Goal: Task Accomplishment & Management: Manage account settings

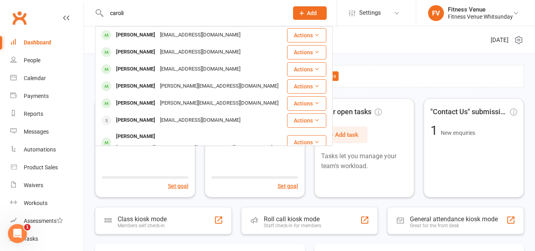
type input "caroli"
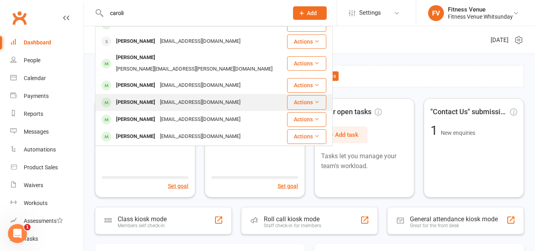
scroll to position [79, 0]
click at [134, 96] on div "Carolina Rojas" at bounding box center [136, 101] width 44 height 11
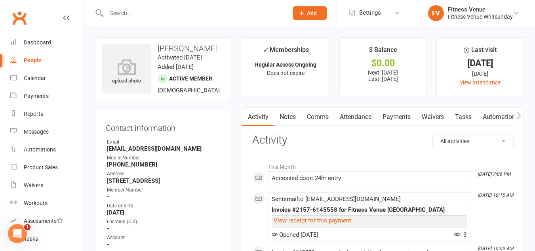
click at [391, 118] on link "Payments" at bounding box center [396, 117] width 39 height 18
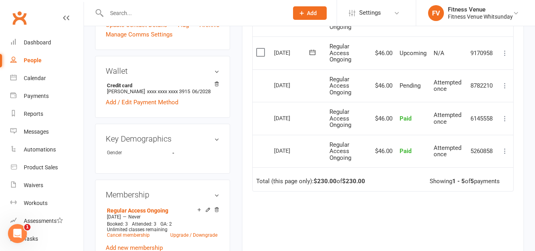
scroll to position [317, 0]
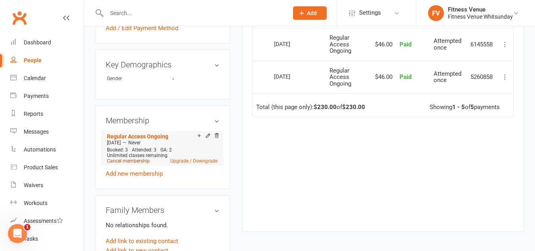
click at [134, 164] on link "Cancel membership" at bounding box center [128, 161] width 43 height 6
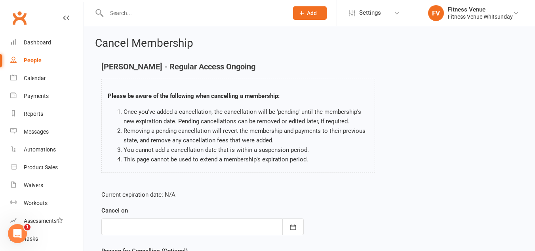
click at [278, 224] on div at bounding box center [202, 226] width 202 height 17
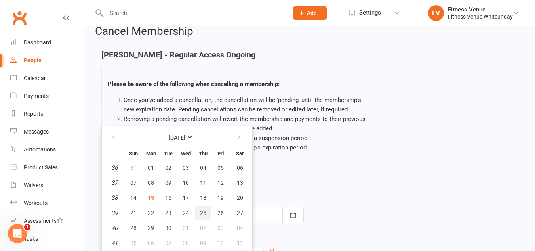
click at [201, 213] on span "25" at bounding box center [203, 213] width 6 height 6
type input "25 Sep 2025"
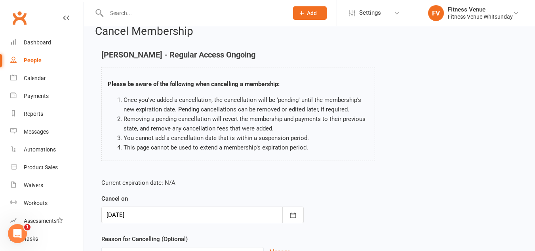
scroll to position [91, 0]
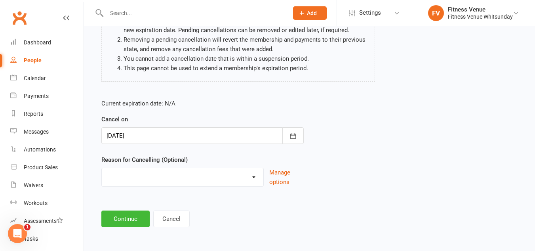
click at [139, 180] on select "Email request Excessive defaults Holiday Injury Leaving town Other reason" at bounding box center [183, 176] width 162 height 16
select select "0"
click at [102, 168] on select "Email request Excessive defaults Holiday Injury Leaving town Other reason" at bounding box center [183, 176] width 162 height 16
click at [128, 218] on button "Continue" at bounding box center [125, 218] width 48 height 17
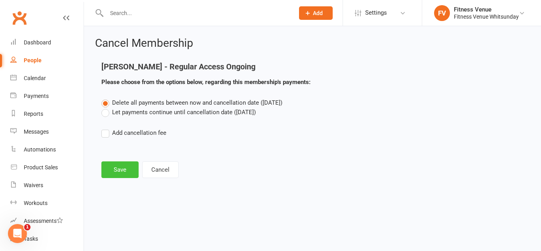
click at [120, 172] on button "Save" at bounding box center [119, 169] width 37 height 17
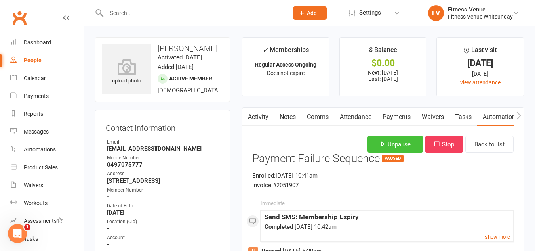
click at [387, 145] on button "Unpause" at bounding box center [395, 144] width 55 height 17
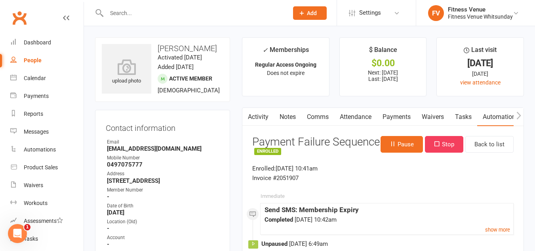
scroll to position [79, 0]
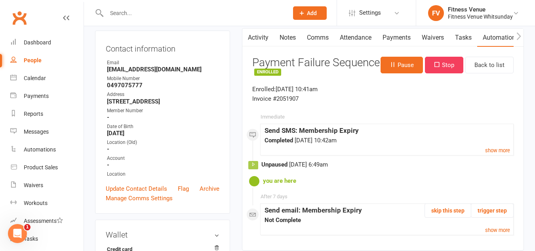
click at [397, 36] on link "Payments" at bounding box center [396, 38] width 39 height 18
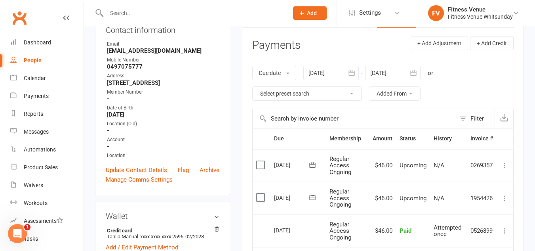
scroll to position [40, 0]
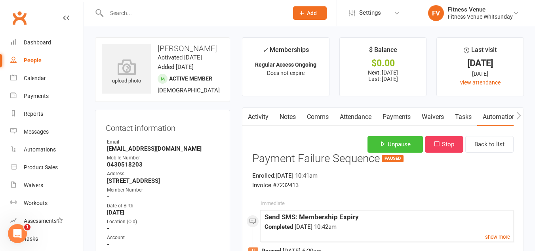
click at [385, 143] on button "Unpause" at bounding box center [395, 144] width 55 height 17
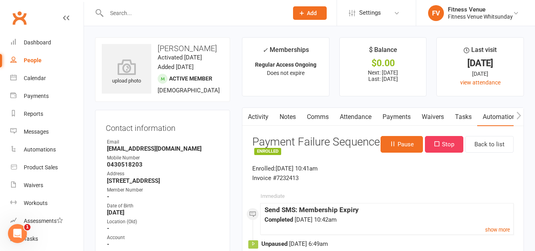
click at [391, 116] on link "Payments" at bounding box center [396, 117] width 39 height 18
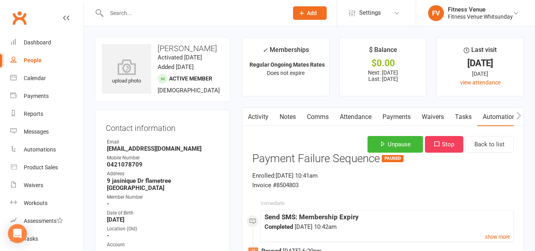
click at [399, 115] on link "Payments" at bounding box center [396, 117] width 39 height 18
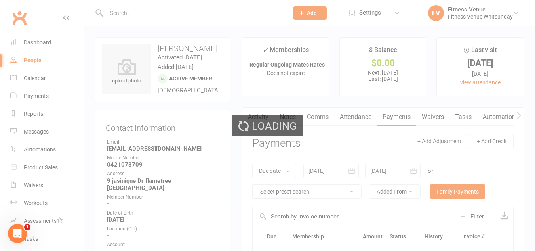
click at [394, 117] on div "Loading" at bounding box center [267, 125] width 535 height 251
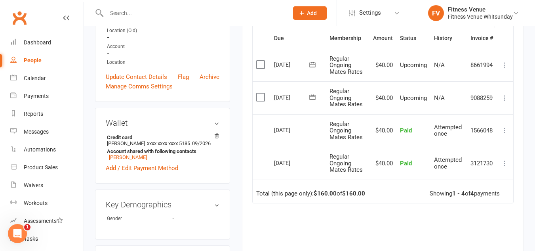
scroll to position [79, 0]
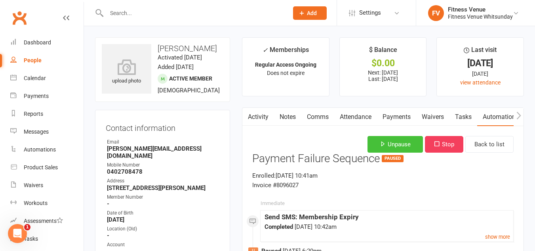
click at [389, 143] on button "Unpause" at bounding box center [395, 144] width 55 height 17
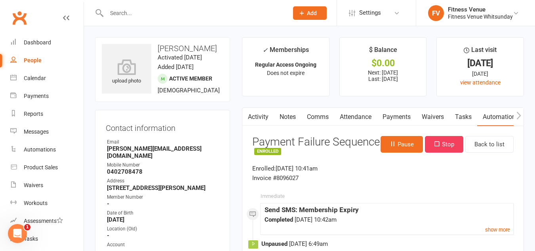
click at [388, 117] on link "Payments" at bounding box center [396, 117] width 39 height 18
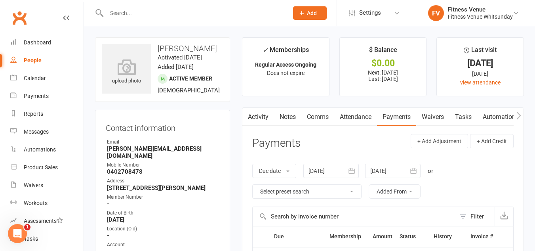
click at [167, 15] on input "text" at bounding box center [193, 13] width 179 height 11
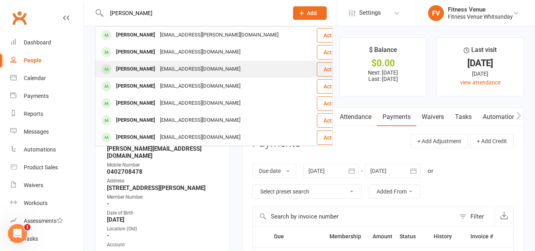
type input "[PERSON_NAME]"
click at [172, 67] on div "[EMAIL_ADDRESS][DOMAIN_NAME]" at bounding box center [200, 68] width 85 height 11
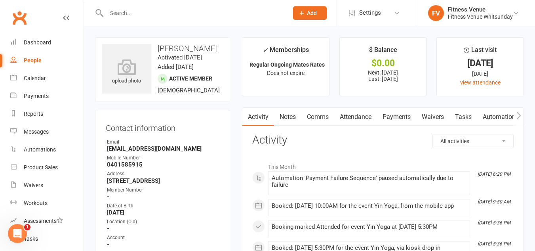
click at [389, 118] on link "Payments" at bounding box center [396, 117] width 39 height 18
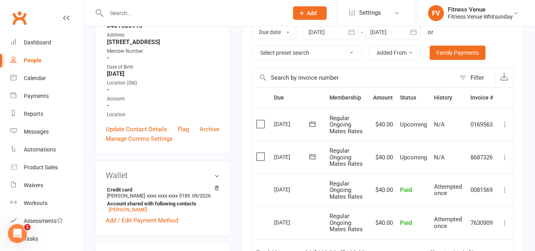
scroll to position [158, 0]
